Goal: Transaction & Acquisition: Purchase product/service

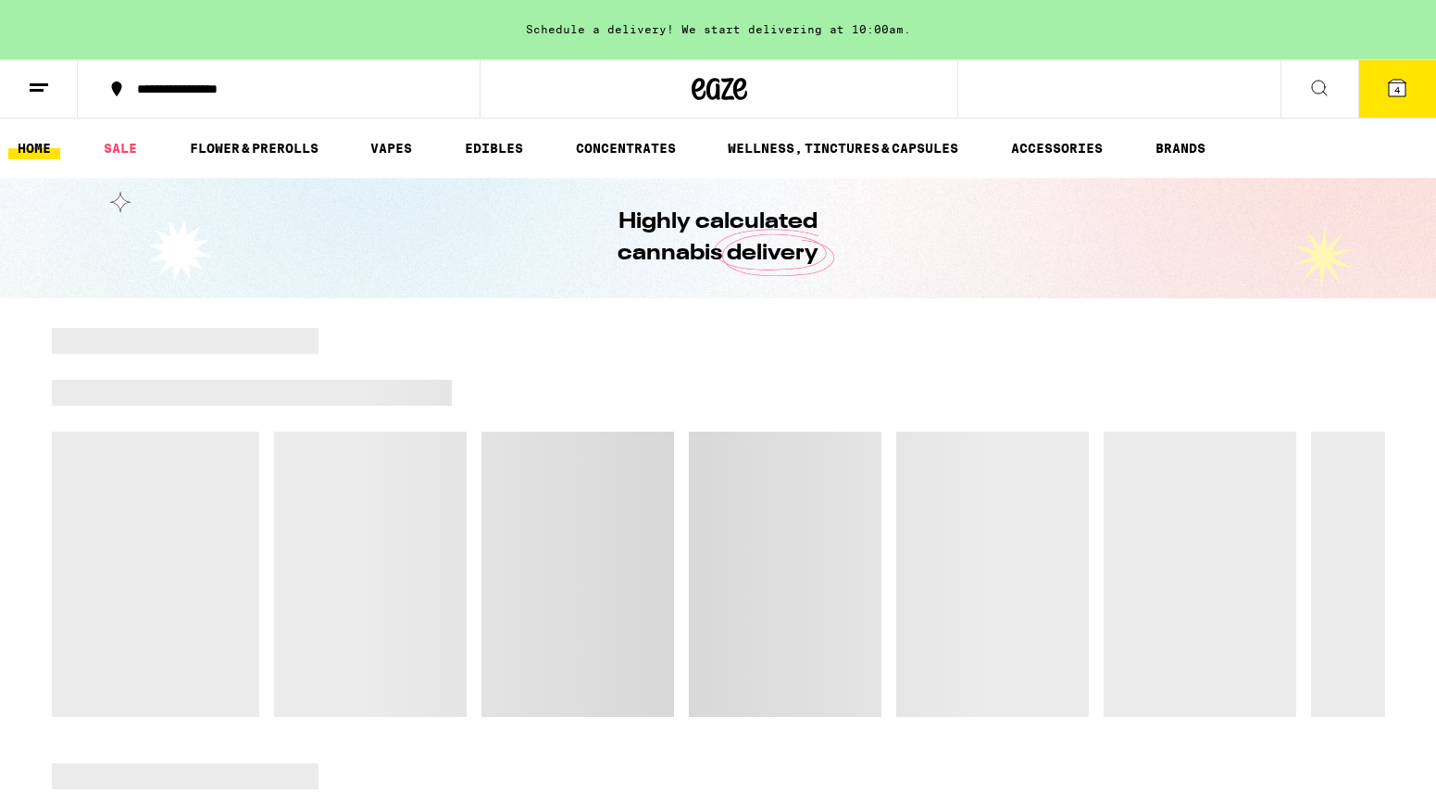
click at [1396, 84] on span "4" at bounding box center [1398, 89] width 6 height 11
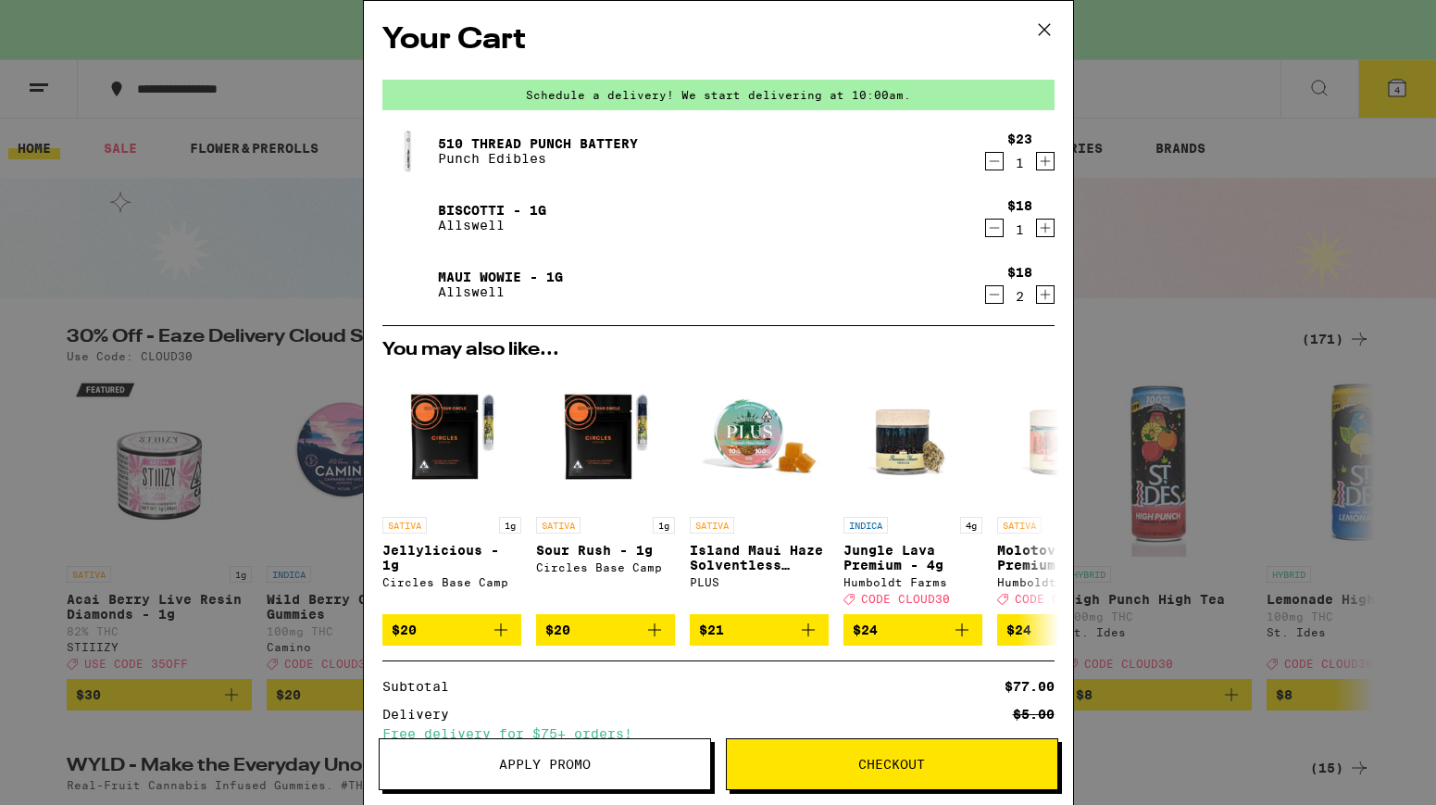
click at [992, 164] on icon "Decrement" at bounding box center [994, 161] width 17 height 22
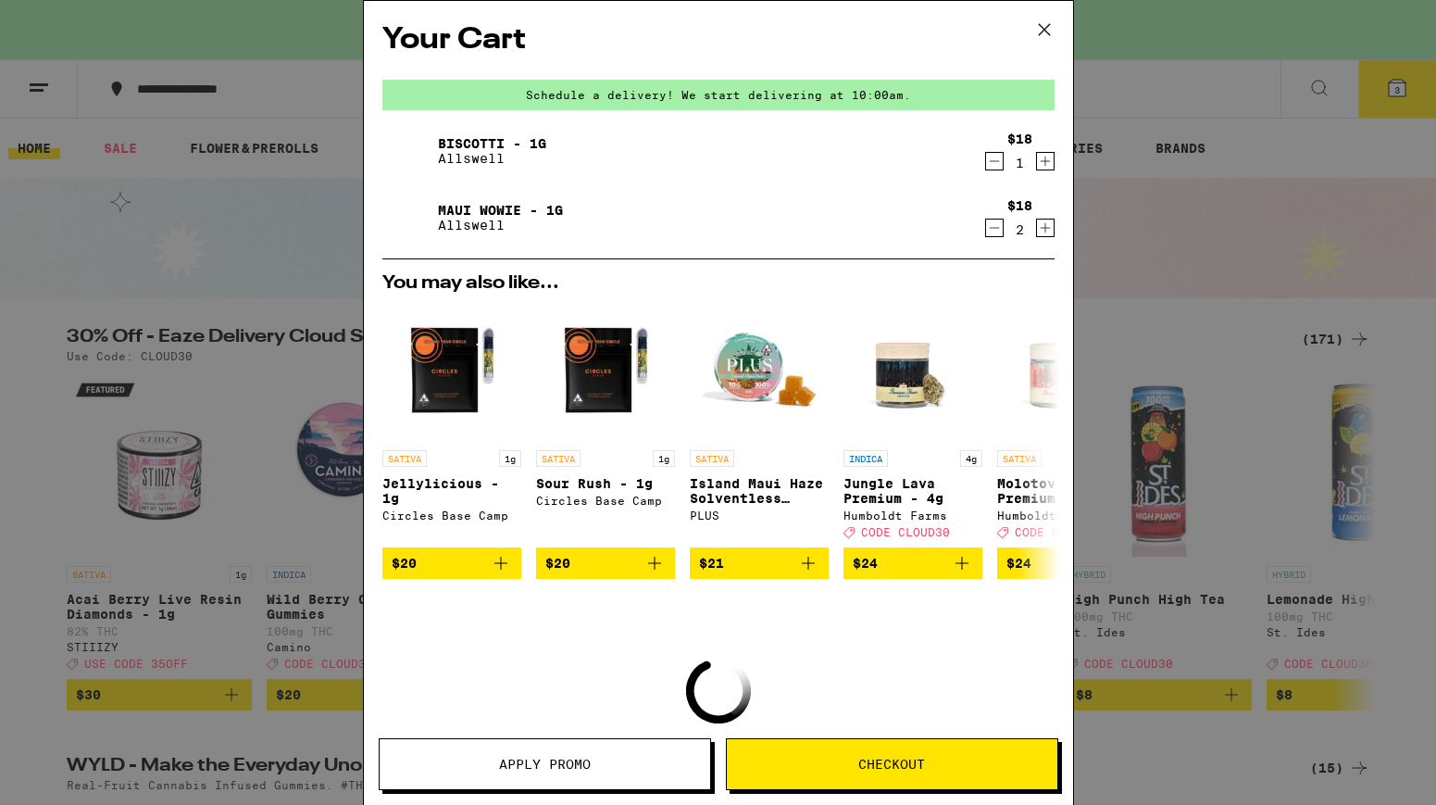
click at [995, 160] on icon "Decrement" at bounding box center [994, 161] width 17 height 22
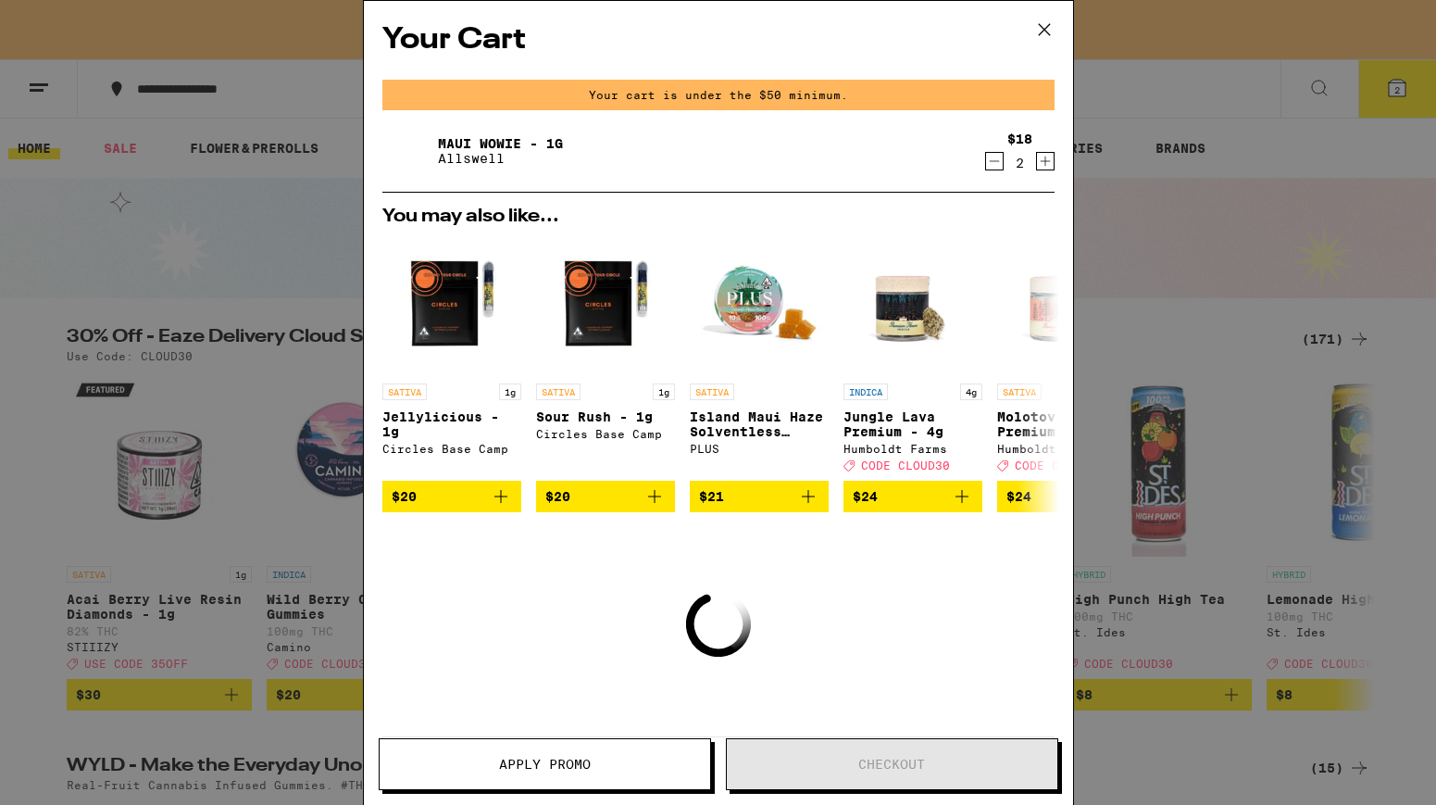
click at [995, 160] on icon "Decrement" at bounding box center [994, 161] width 17 height 22
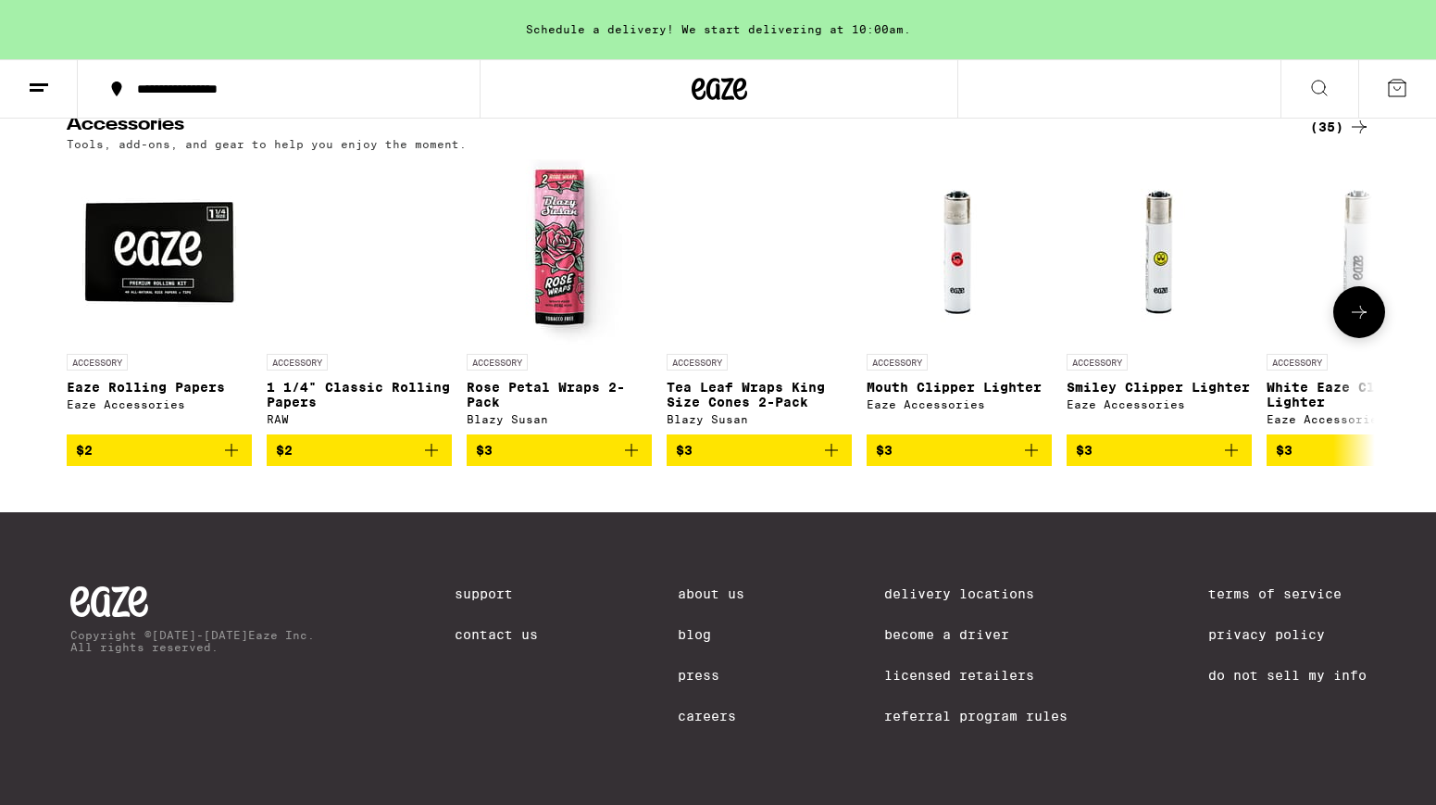
scroll to position [8925, 0]
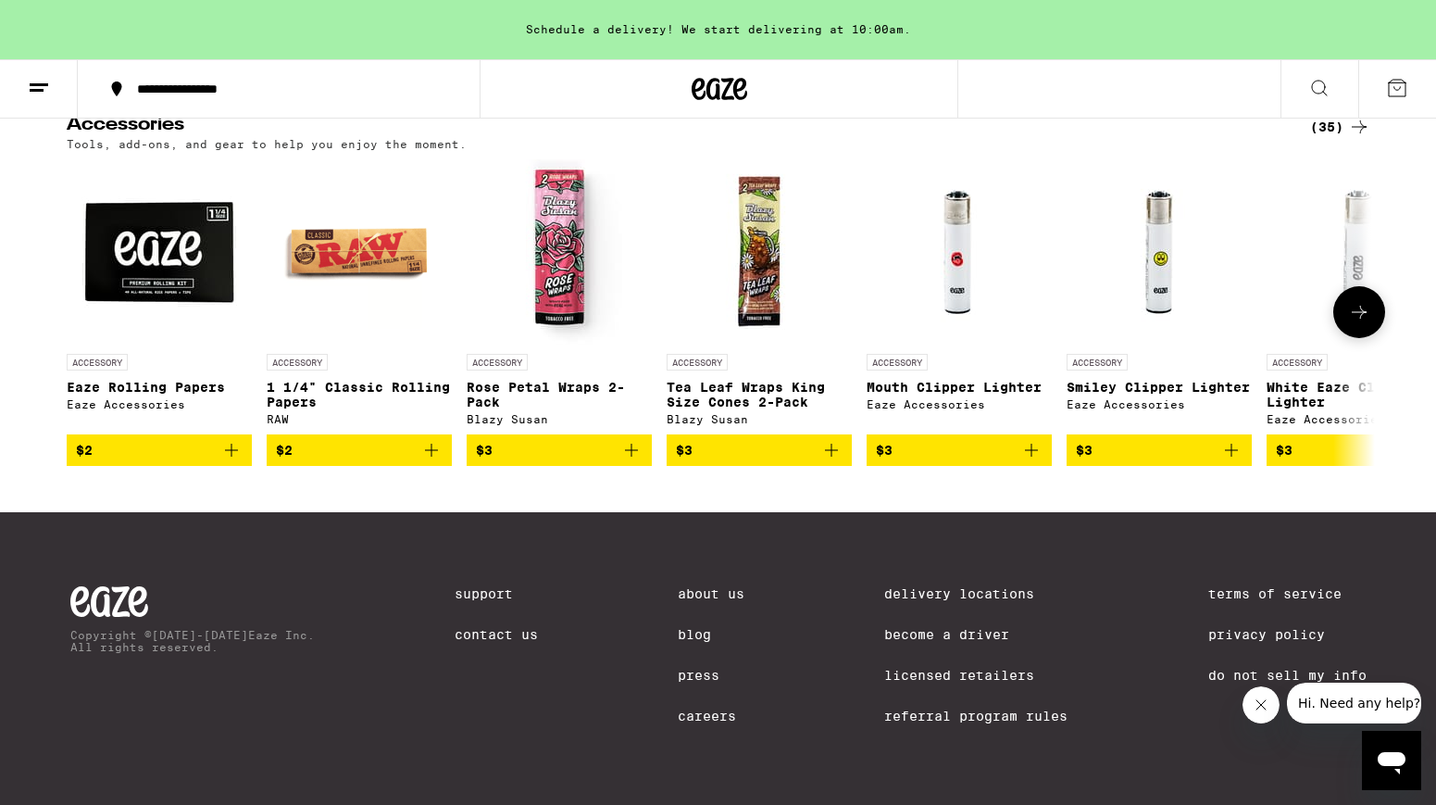
scroll to position [8959, 0]
click at [1354, 323] on icon at bounding box center [1359, 312] width 22 height 22
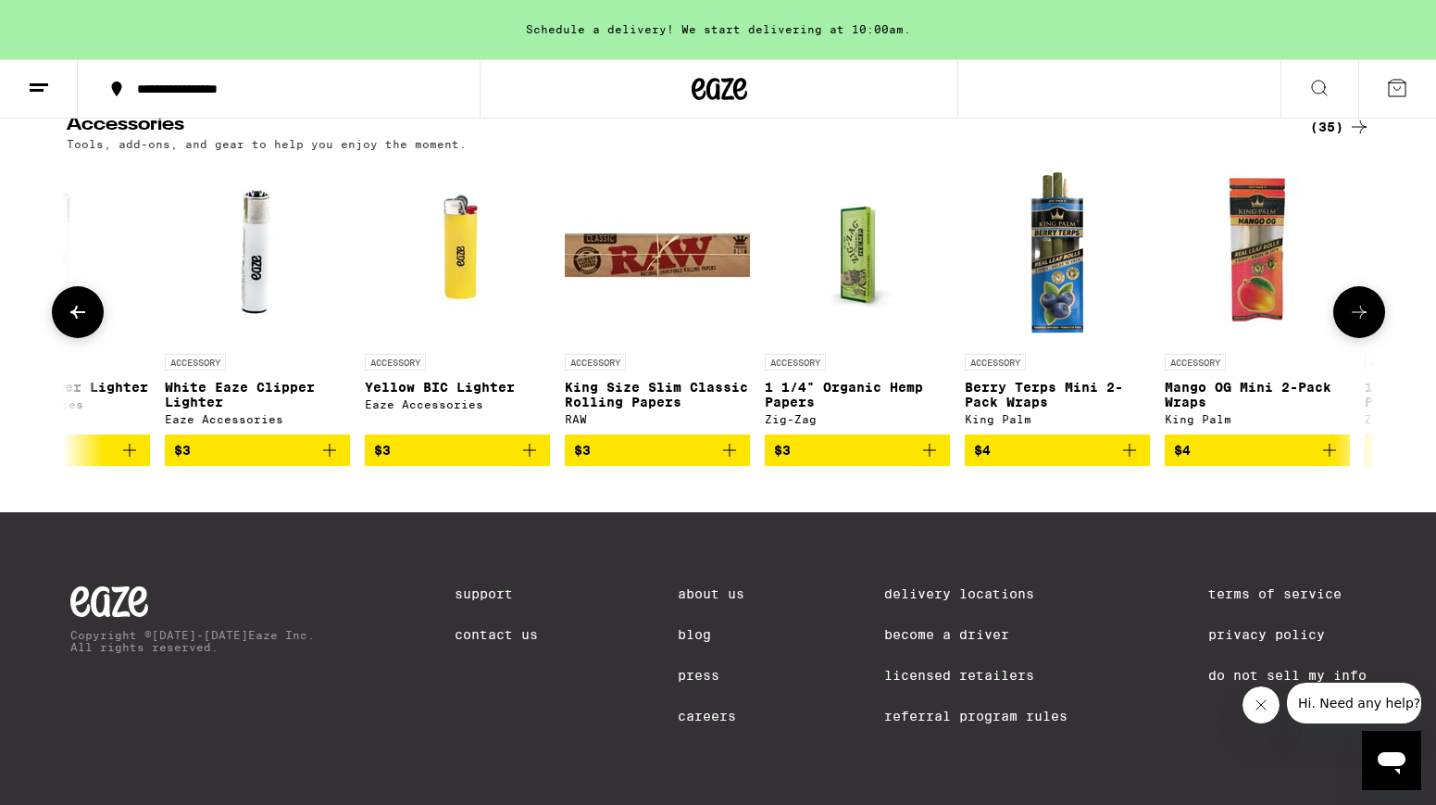
click at [1354, 323] on icon at bounding box center [1359, 312] width 22 height 22
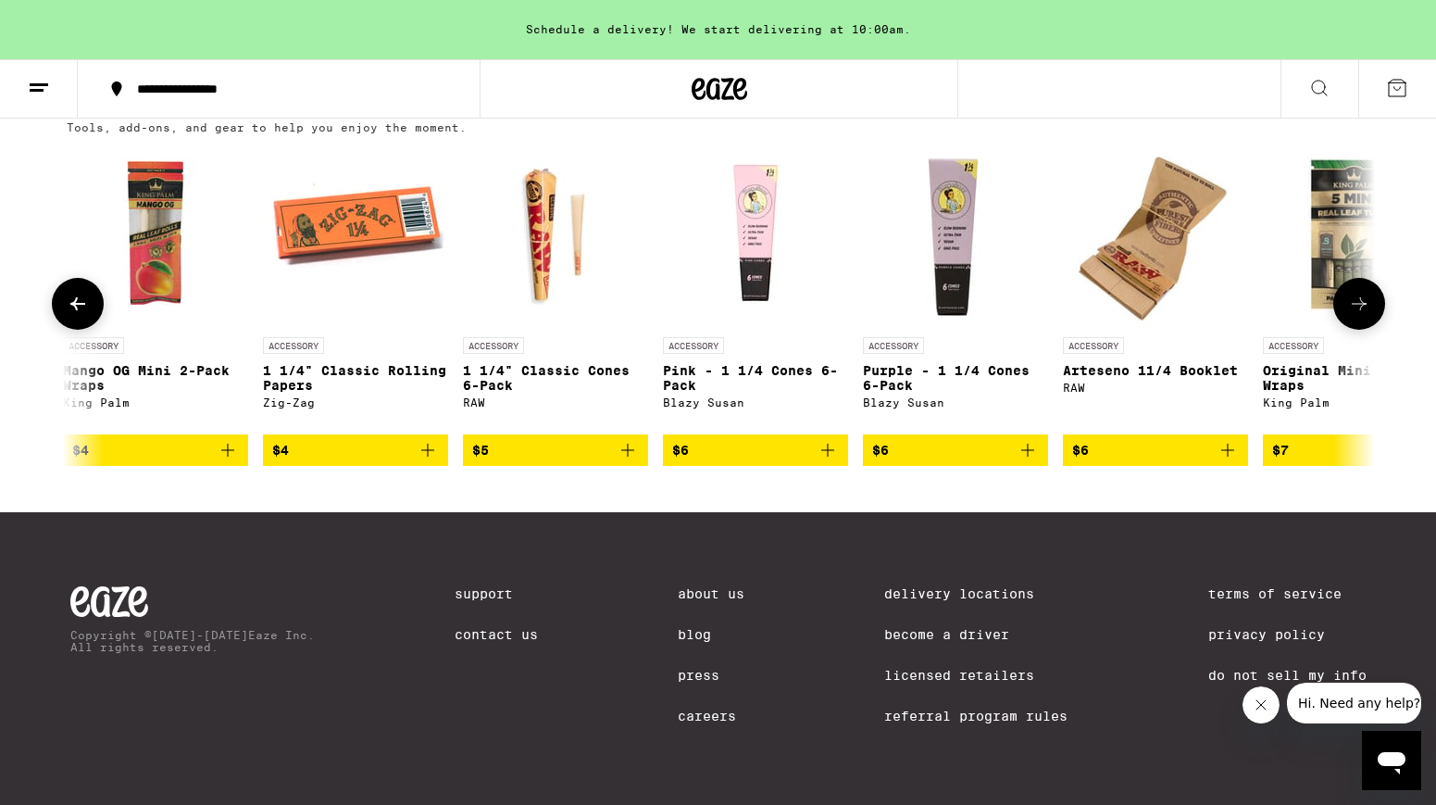
click at [1354, 315] on icon at bounding box center [1359, 304] width 22 height 22
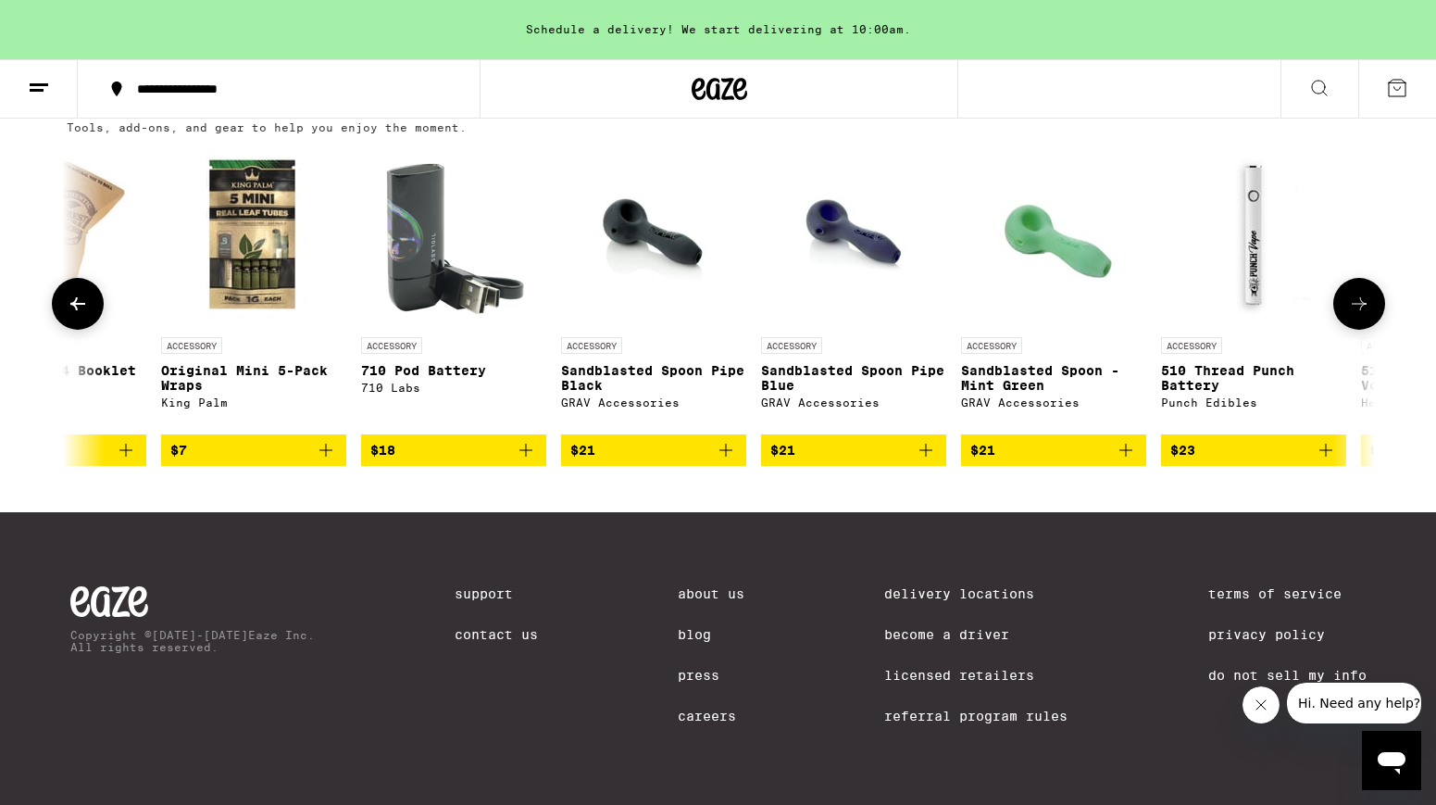
click at [1354, 315] on icon at bounding box center [1359, 304] width 22 height 22
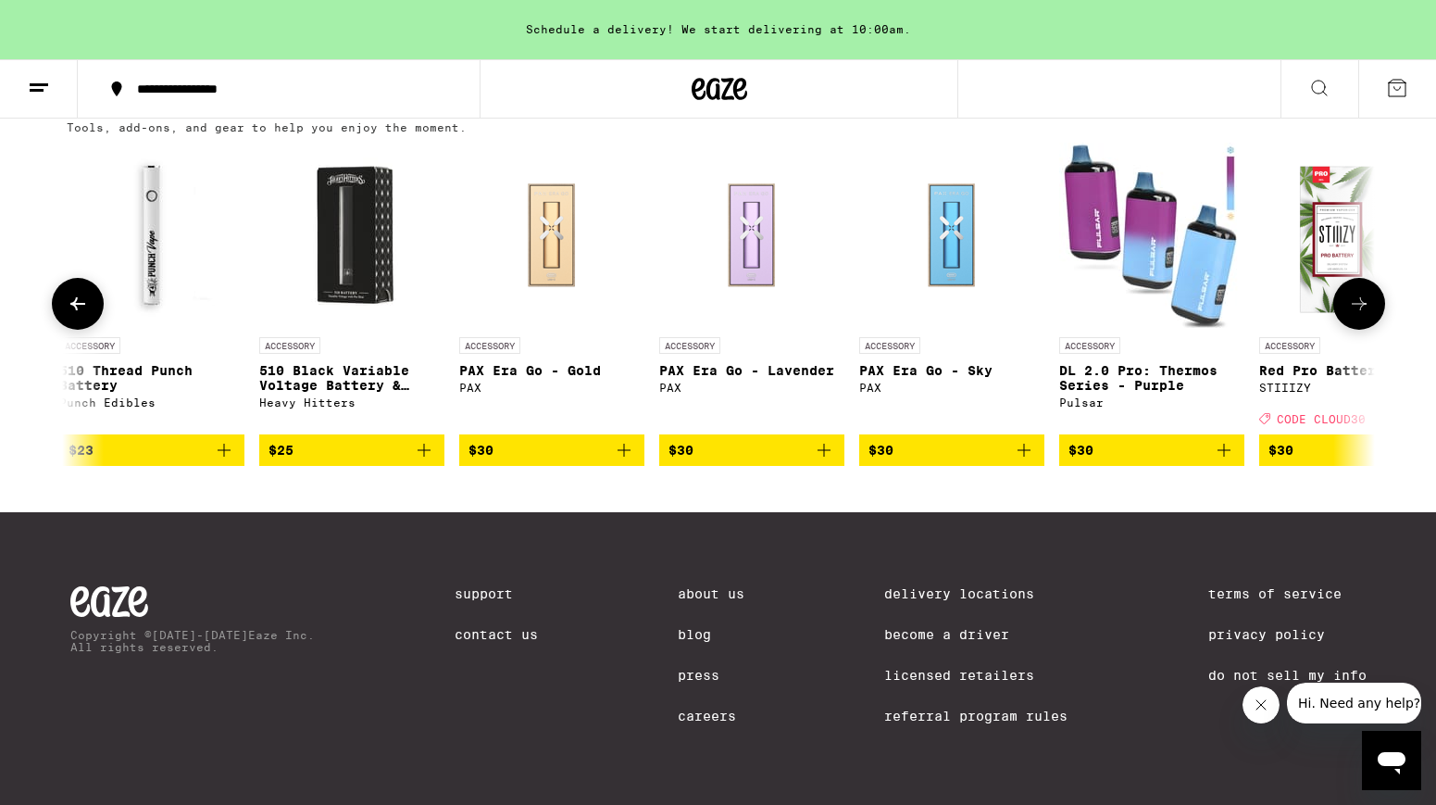
click at [1354, 315] on icon at bounding box center [1359, 304] width 22 height 22
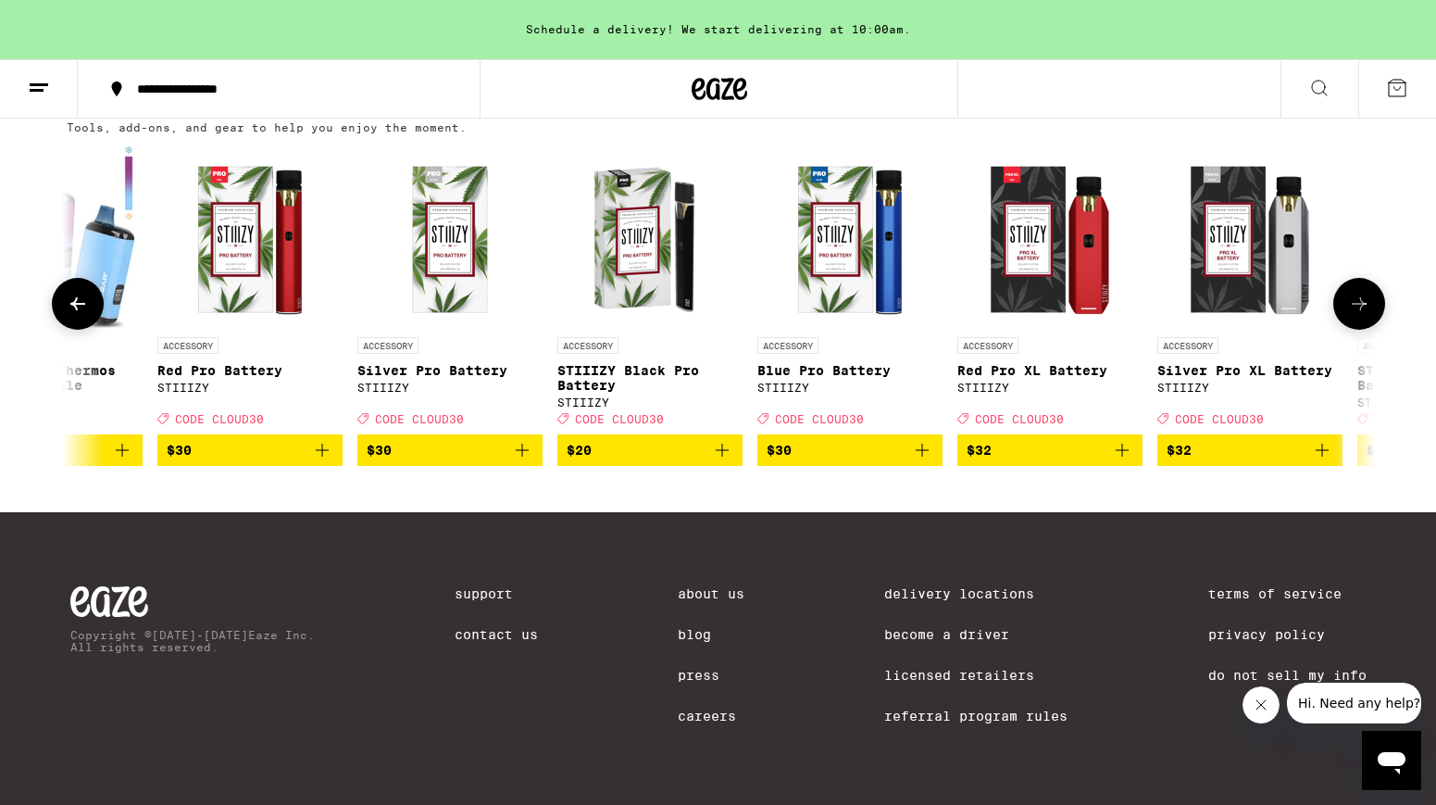
click at [1354, 315] on icon at bounding box center [1359, 304] width 22 height 22
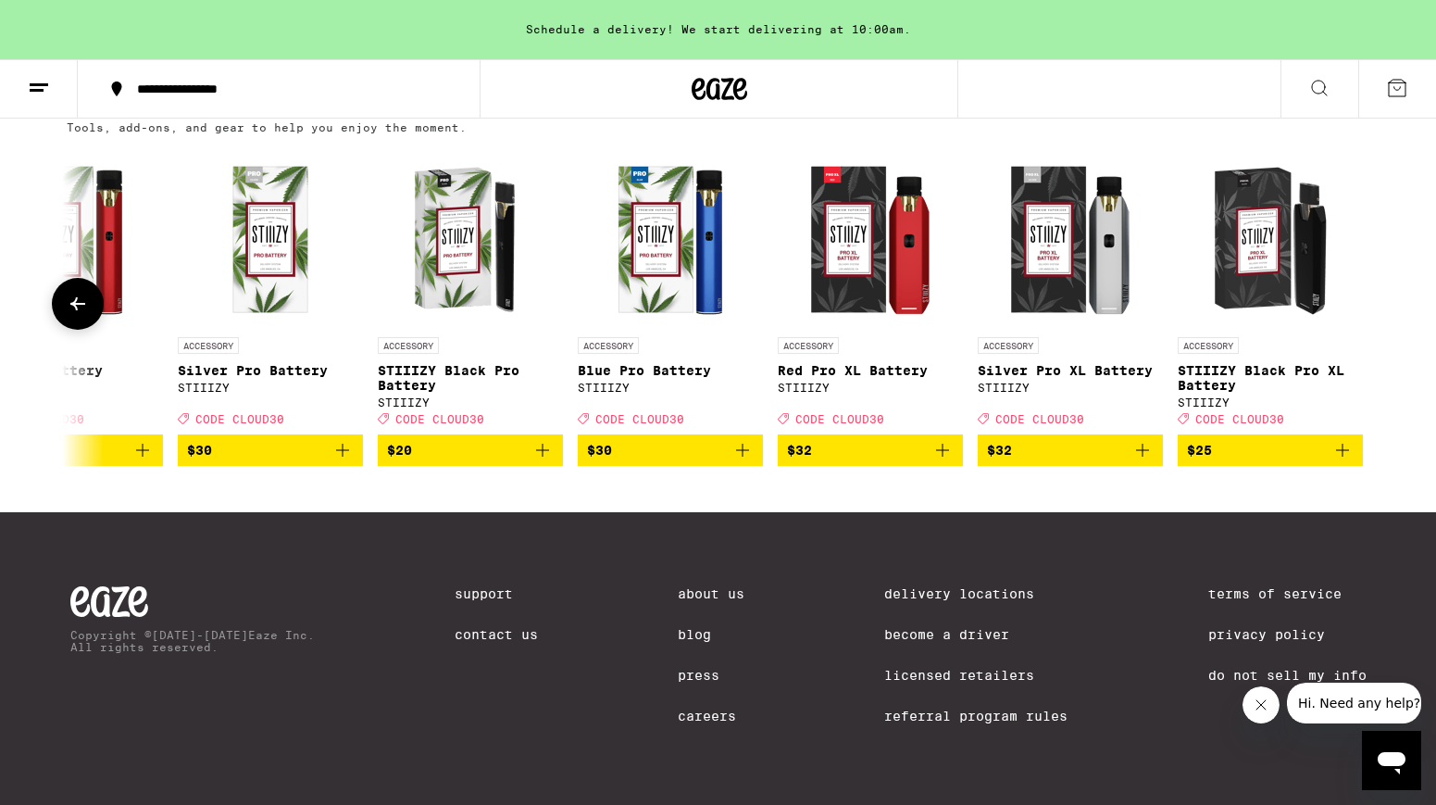
scroll to position [0, 5697]
